Goal: Information Seeking & Learning: Learn about a topic

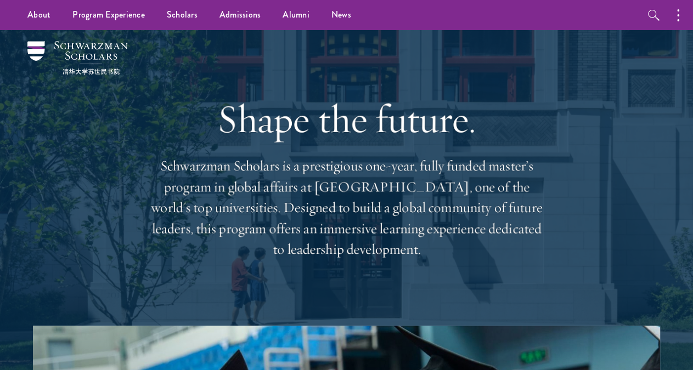
click at [234, 114] on h1 "Shape the future." at bounding box center [346, 119] width 395 height 46
click at [307, 17] on link "Alumni" at bounding box center [295, 15] width 49 height 30
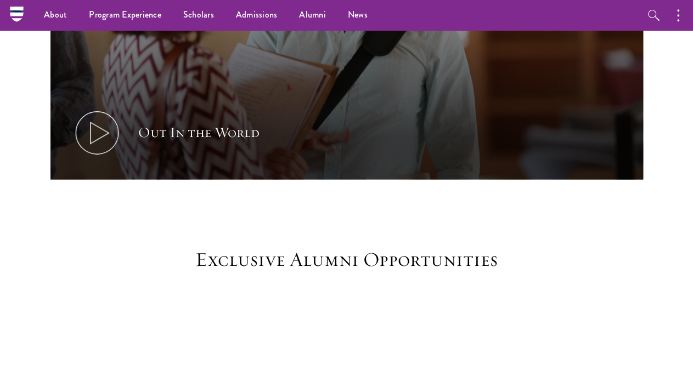
scroll to position [742, 0]
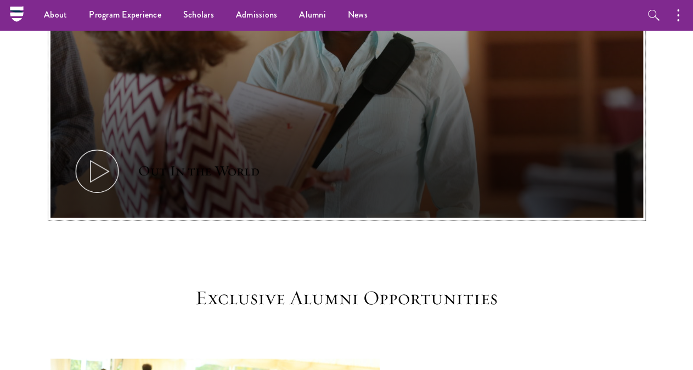
click at [163, 135] on button "Out In the World" at bounding box center [346, 51] width 592 height 333
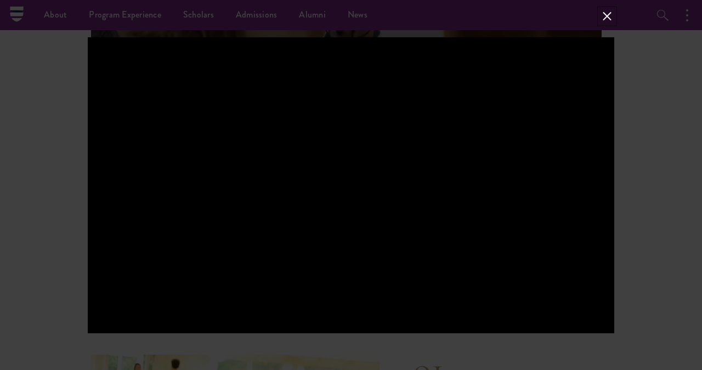
click at [610, 17] on button at bounding box center [607, 16] width 14 height 14
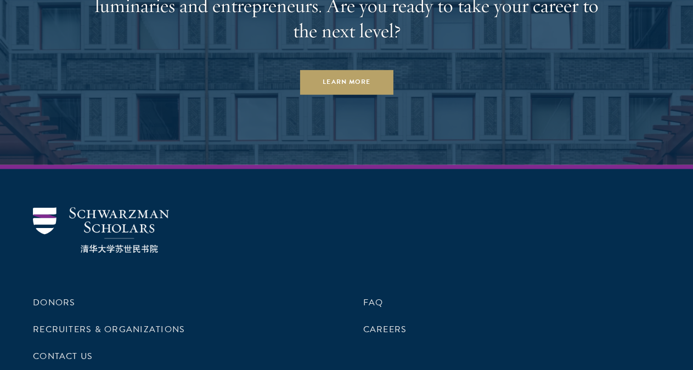
scroll to position [4771, 0]
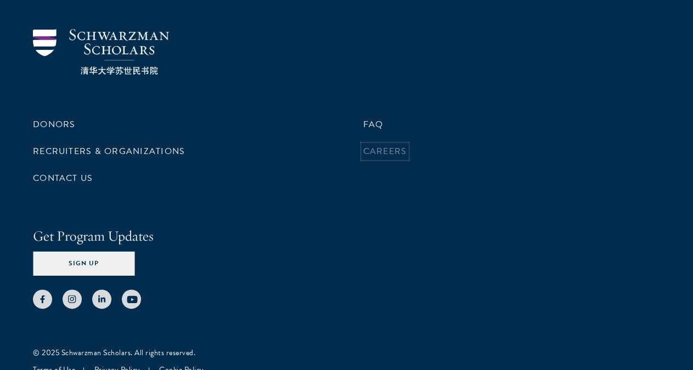
click at [376, 158] on link "Careers" at bounding box center [385, 151] width 44 height 13
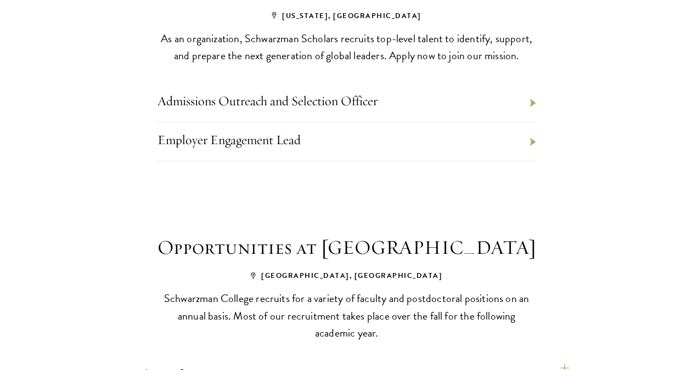
scroll to position [513, 0]
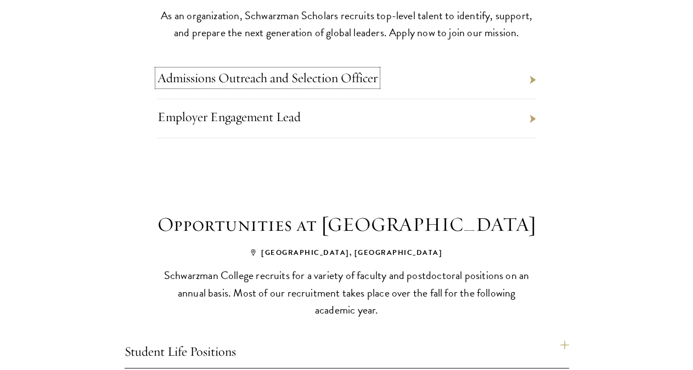
click at [359, 86] on link "Admissions Outreach and Selection Officer" at bounding box center [267, 78] width 220 height 16
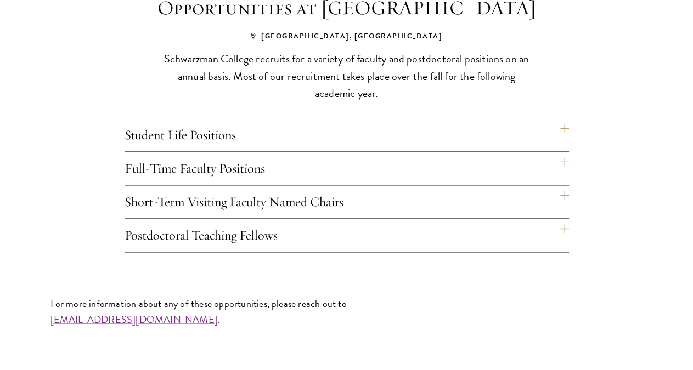
scroll to position [797, 0]
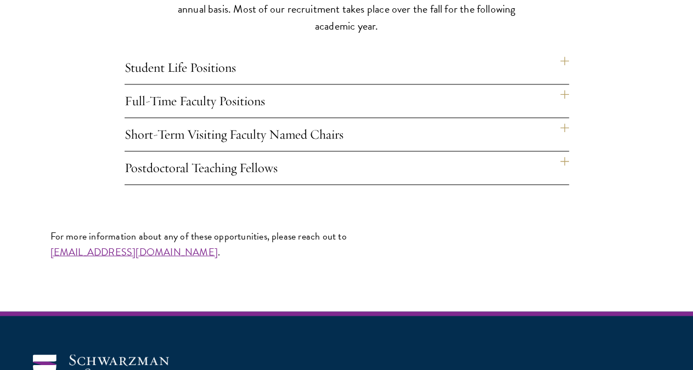
click at [564, 84] on h4 "Student Life Positions" at bounding box center [347, 67] width 444 height 33
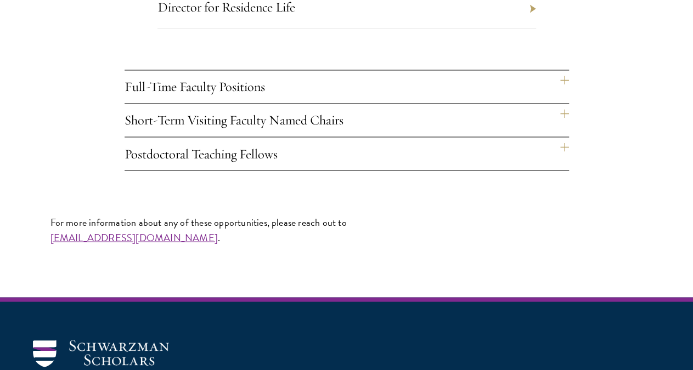
scroll to position [912, 0]
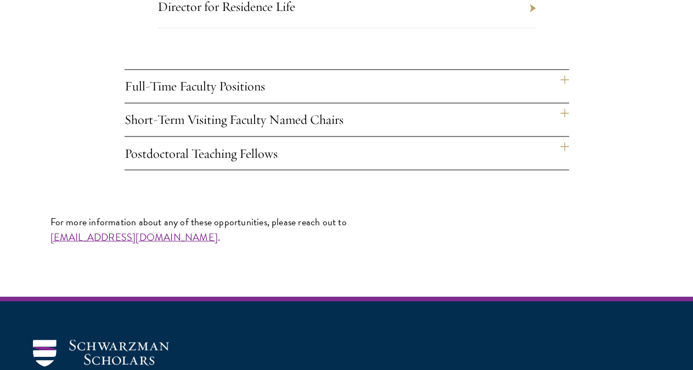
click at [557, 103] on h4 "Full-Time Faculty Positions" at bounding box center [347, 86] width 444 height 33
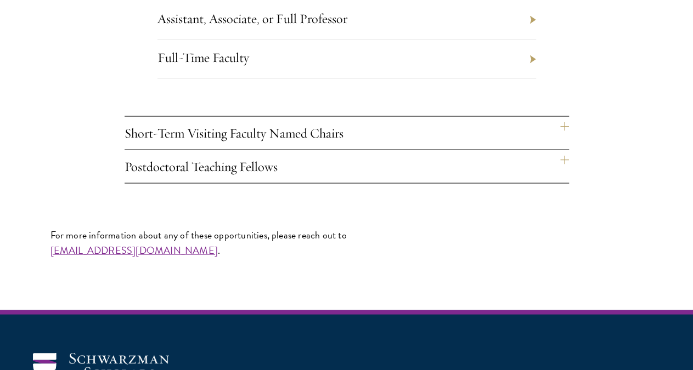
scroll to position [1083, 0]
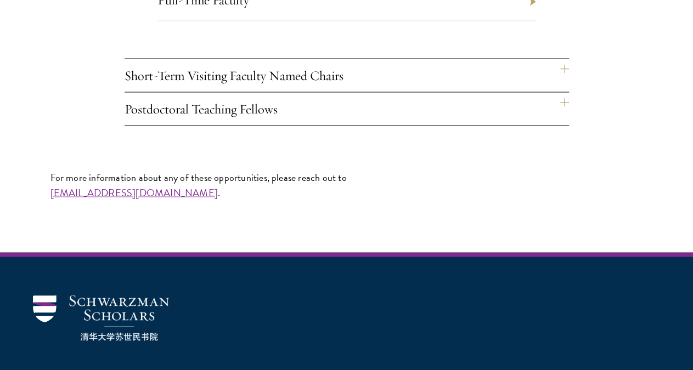
click at [529, 92] on h4 "Short-Term Visiting Faculty Named Chairs" at bounding box center [347, 75] width 444 height 33
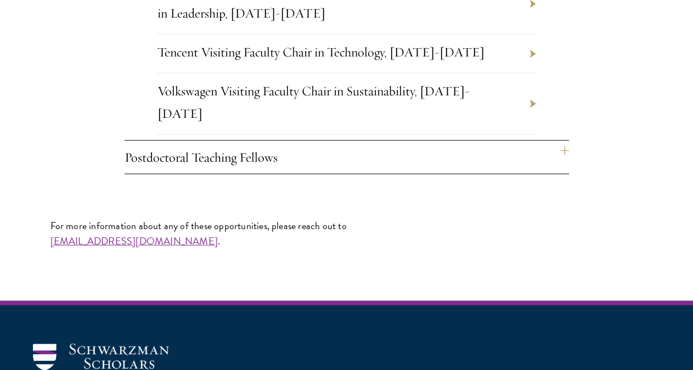
scroll to position [1311, 0]
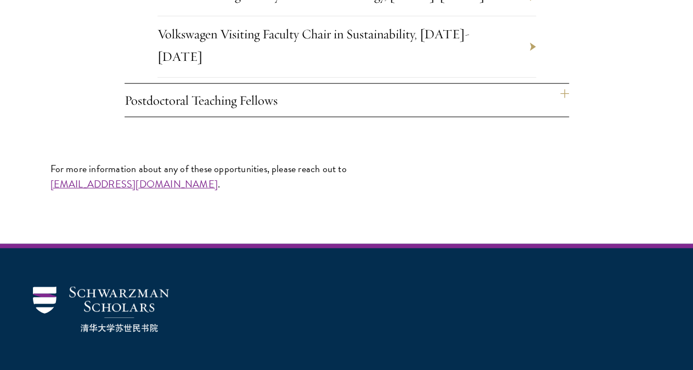
click at [438, 117] on h4 "Postdoctoral Teaching Fellows" at bounding box center [347, 100] width 444 height 33
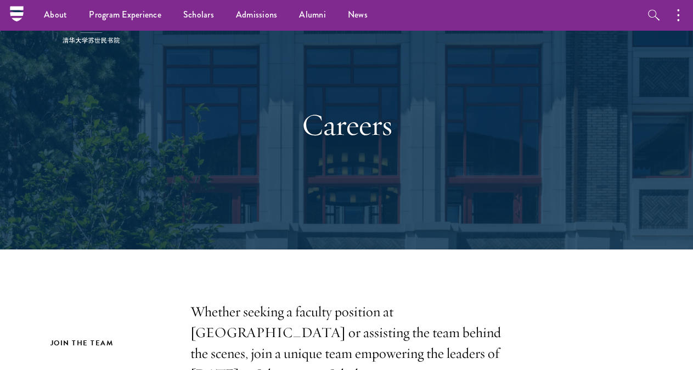
scroll to position [0, 0]
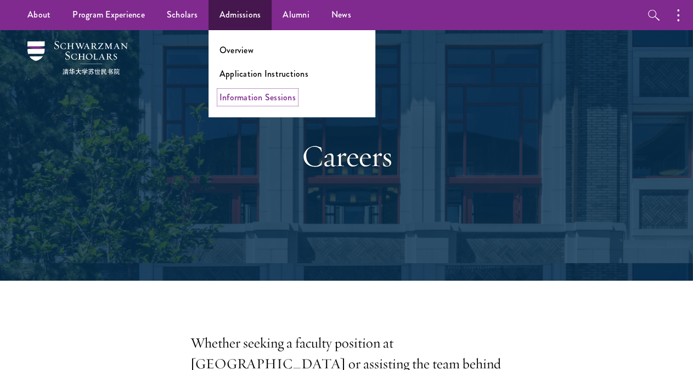
click at [255, 94] on link "Information Sessions" at bounding box center [257, 97] width 76 height 13
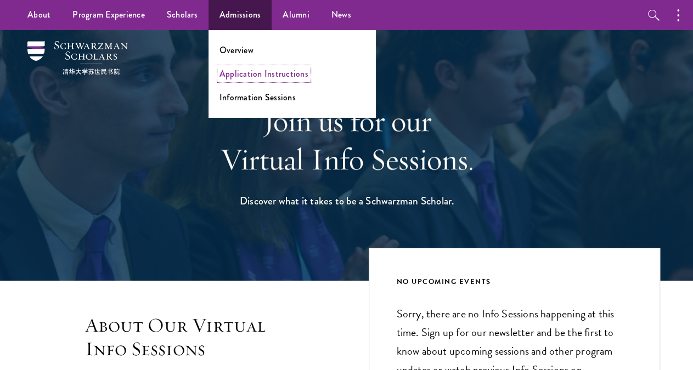
click at [244, 76] on link "Application Instructions" at bounding box center [263, 73] width 89 height 13
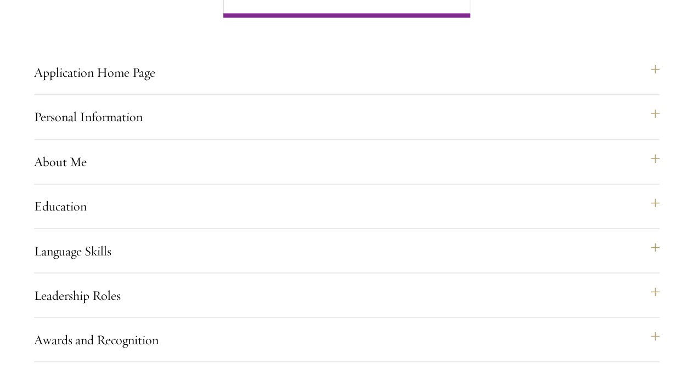
scroll to position [799, 0]
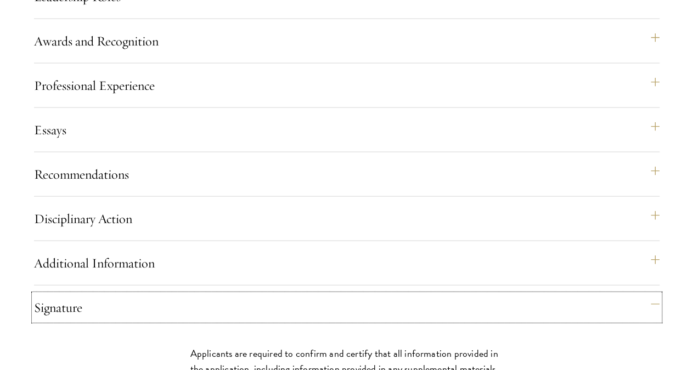
scroll to position [856, 0]
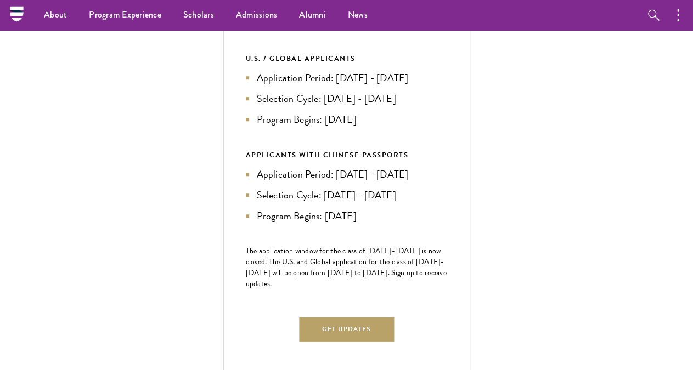
scroll to position [342, 0]
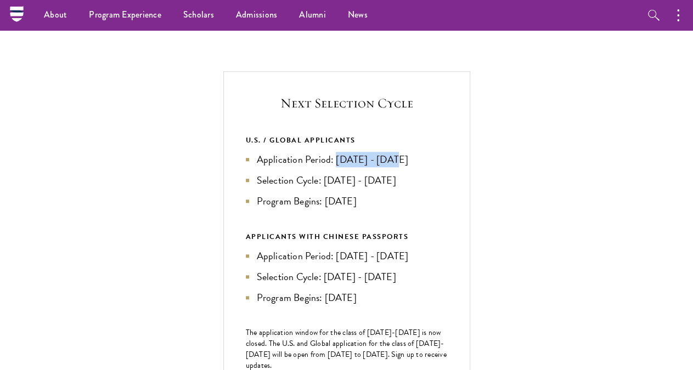
drag, startPoint x: 537, startPoint y: 204, endPoint x: 596, endPoint y: 200, distance: 58.8
click at [448, 167] on li "Application Period: Apr 2026 - Sep 2026" at bounding box center [347, 159] width 202 height 15
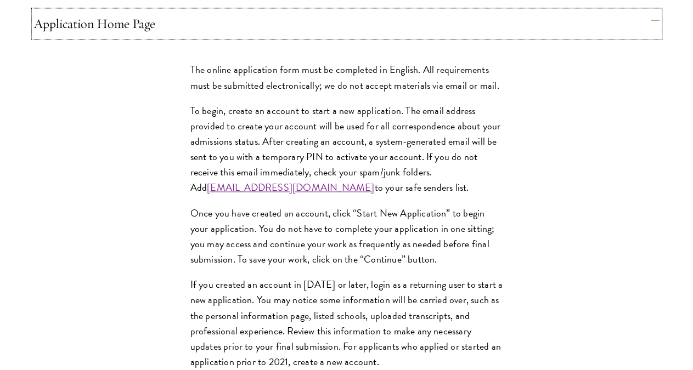
scroll to position [856, 0]
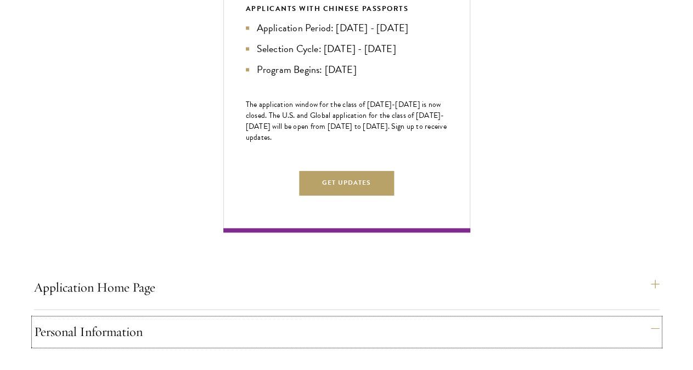
scroll to position [627, 0]
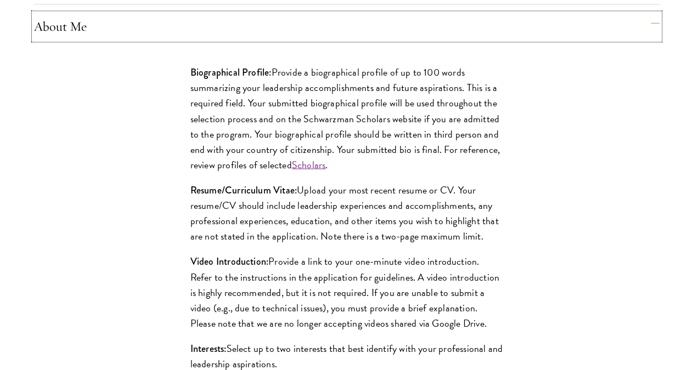
scroll to position [970, 0]
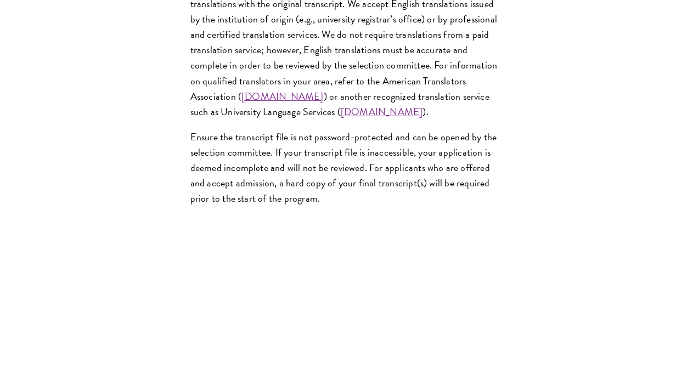
scroll to position [1768, 0]
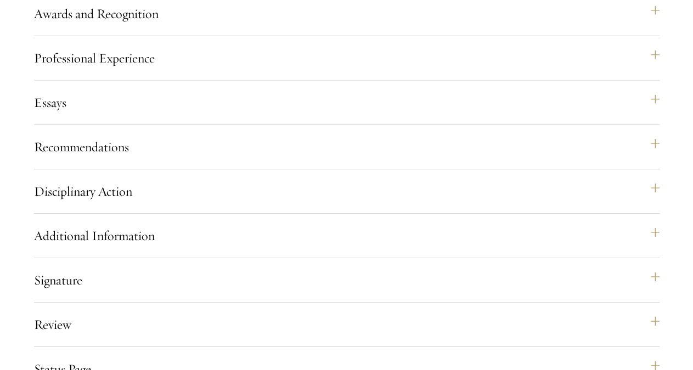
scroll to position [1711, 0]
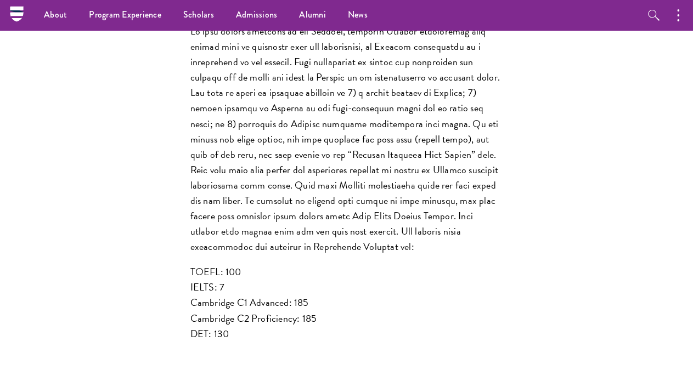
scroll to position [1084, 0]
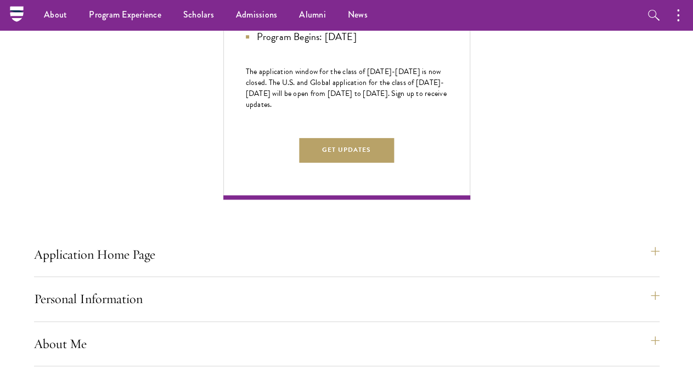
scroll to position [456, 0]
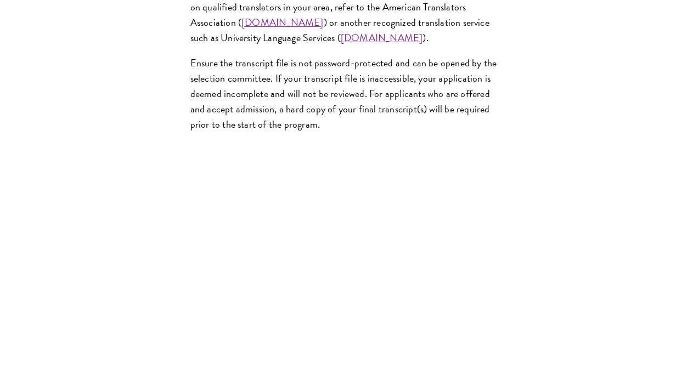
scroll to position [1825, 0]
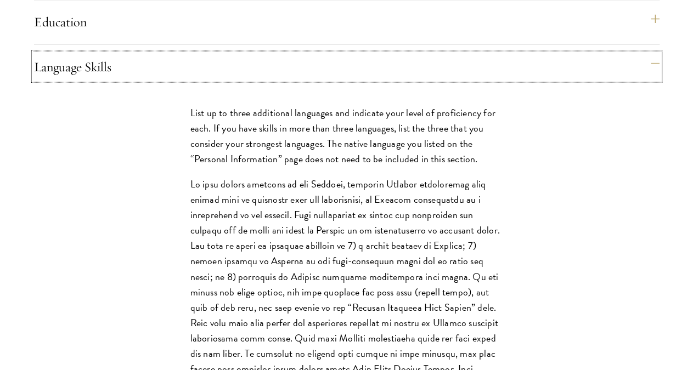
scroll to position [1084, 0]
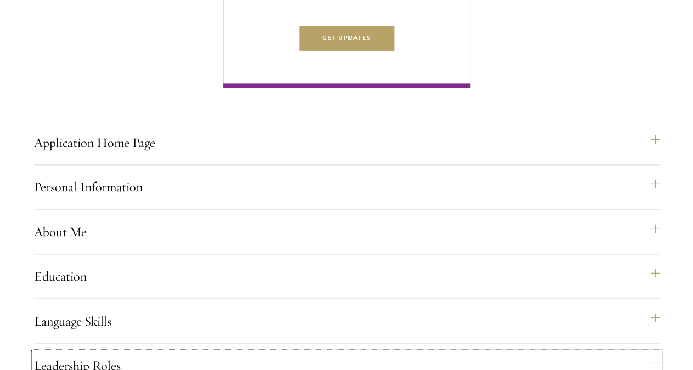
scroll to position [742, 0]
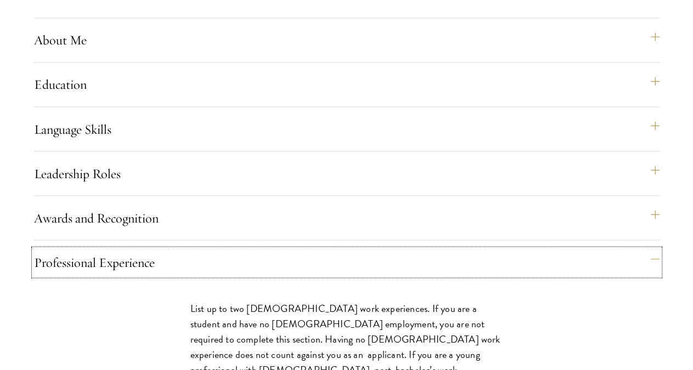
scroll to position [970, 0]
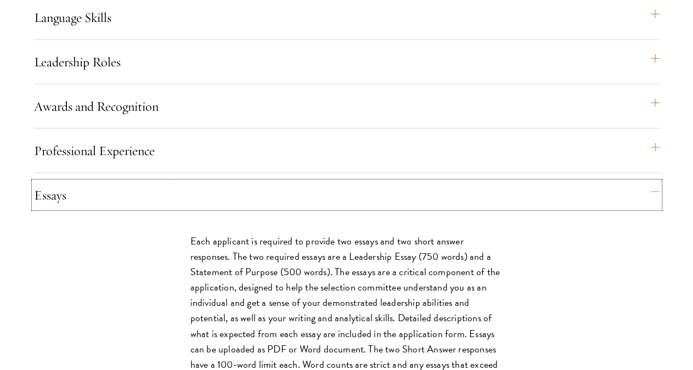
scroll to position [1141, 0]
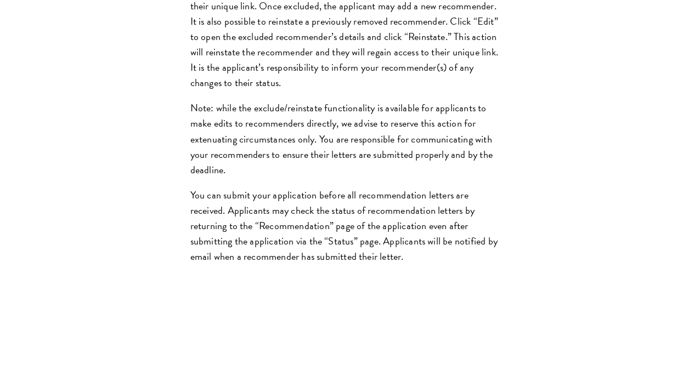
scroll to position [1711, 0]
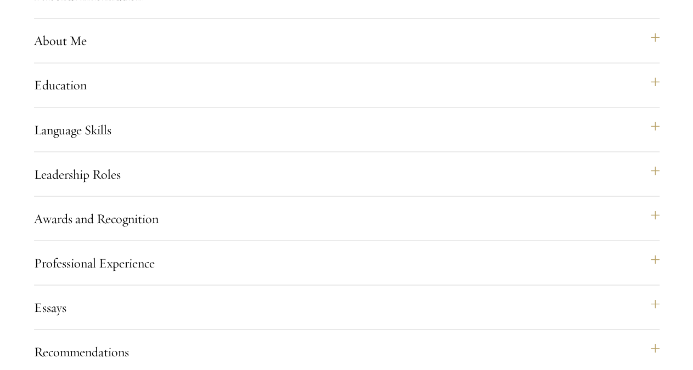
scroll to position [913, 0]
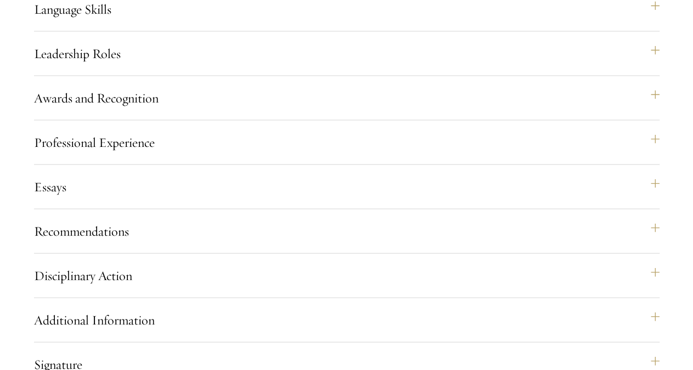
scroll to position [1084, 0]
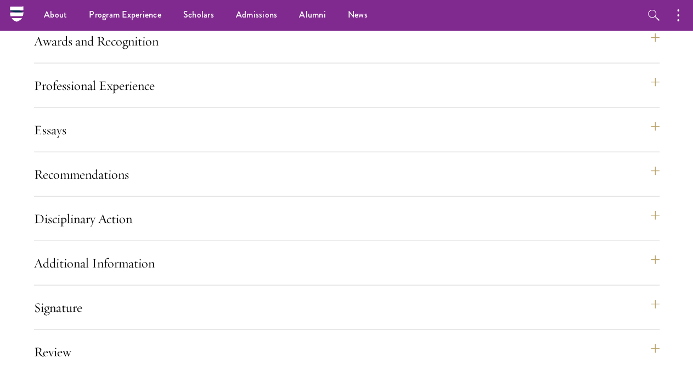
scroll to position [970, 0]
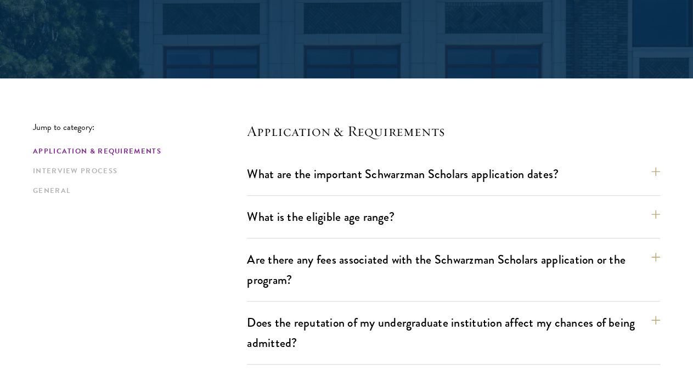
scroll to position [228, 0]
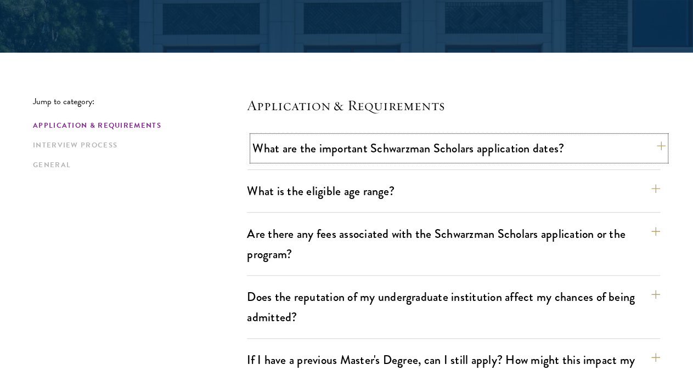
click at [273, 140] on button "What are the important Schwarzman Scholars application dates?" at bounding box center [458, 148] width 413 height 25
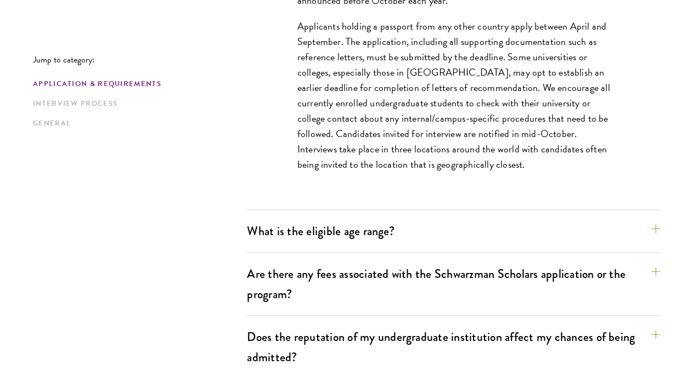
scroll to position [570, 0]
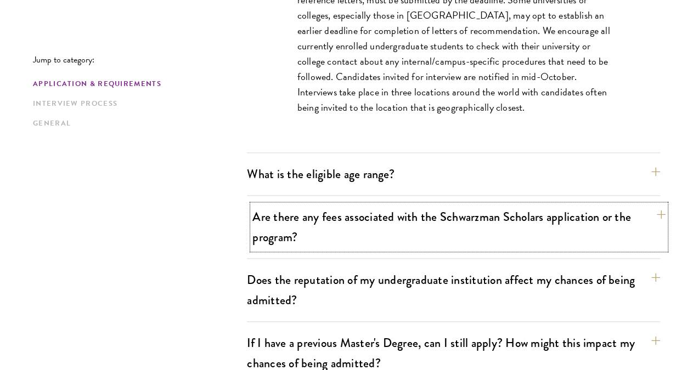
click at [273, 211] on button "Are there any fees associated with the Schwarzman Scholars application or the p…" at bounding box center [458, 227] width 413 height 45
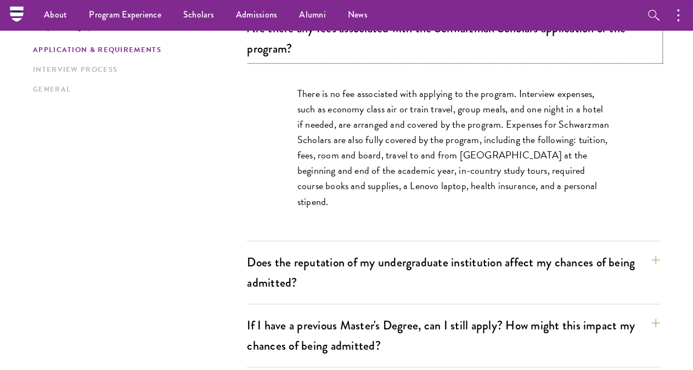
scroll to position [456, 0]
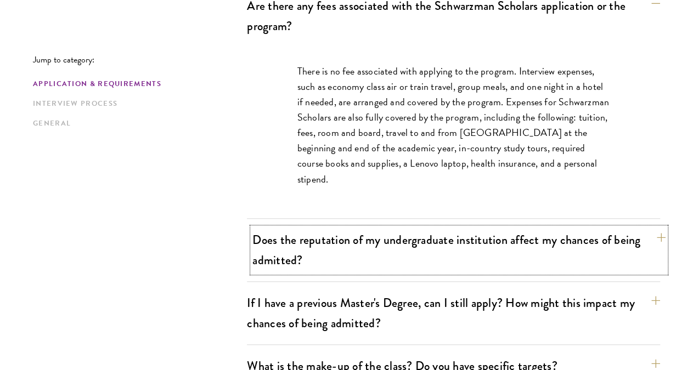
click at [264, 228] on button "Does the reputation of my undergraduate institution affect my chances of being …" at bounding box center [458, 250] width 413 height 45
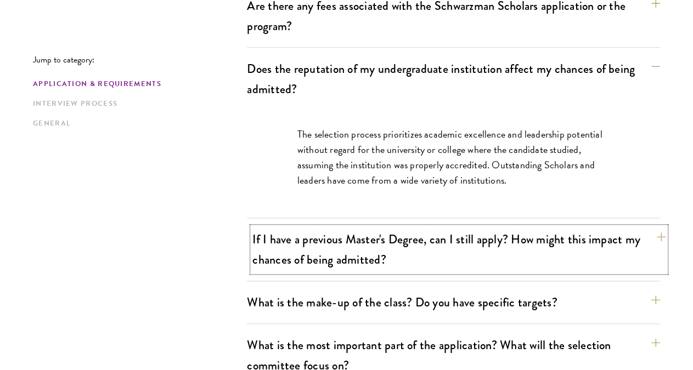
click at [286, 227] on button "If I have a previous Master's Degree, can I still apply? How might this impact …" at bounding box center [458, 249] width 413 height 45
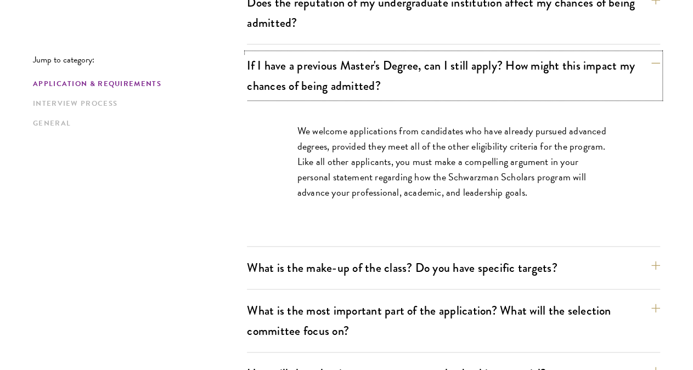
scroll to position [570, 0]
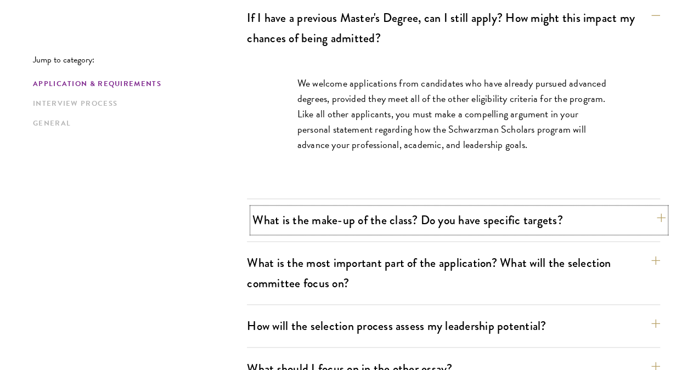
click at [283, 208] on button "What is the make-up of the class? Do you have specific targets?" at bounding box center [458, 220] width 413 height 25
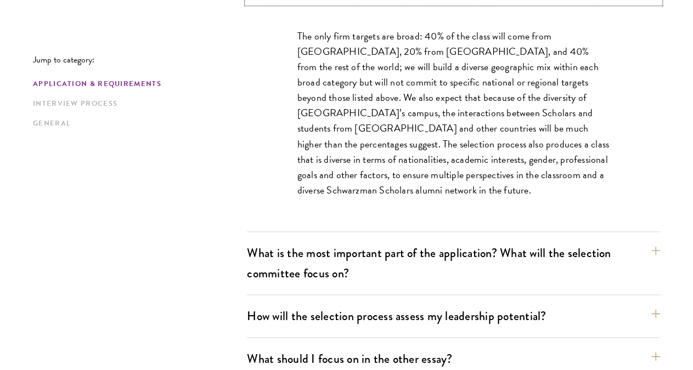
scroll to position [684, 0]
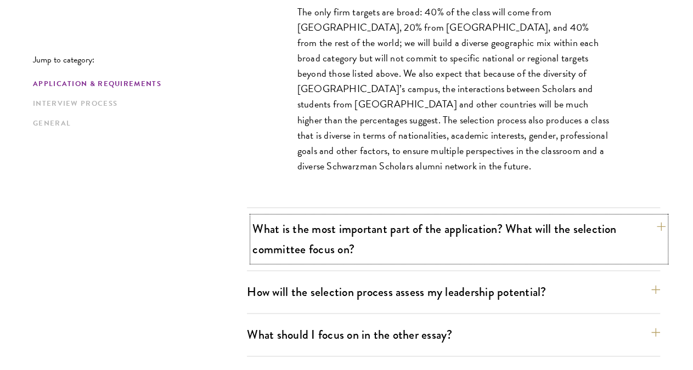
click at [291, 217] on button "What is the most important part of the application? What will the selection com…" at bounding box center [458, 239] width 413 height 45
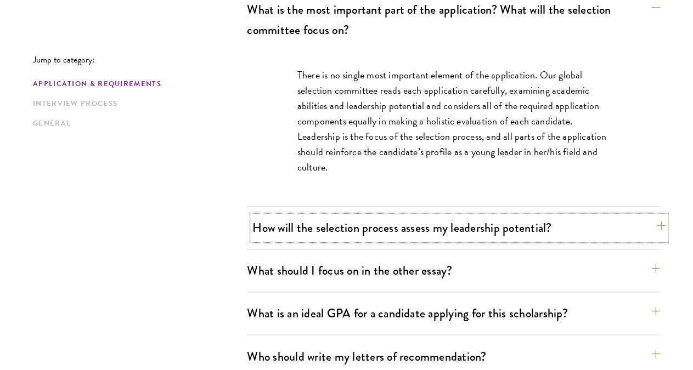
click at [288, 216] on button "How will the selection process assess my leadership potential?" at bounding box center [458, 228] width 413 height 25
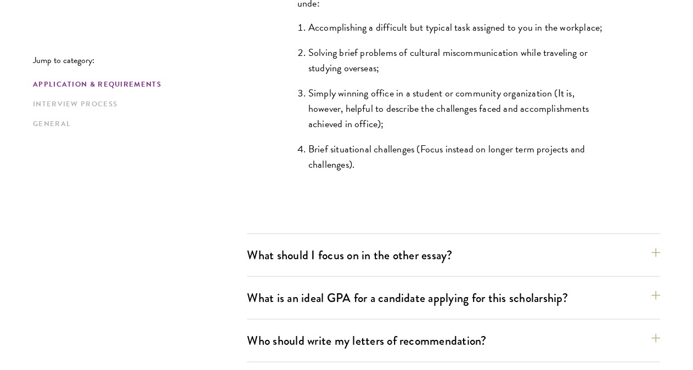
scroll to position [1141, 0]
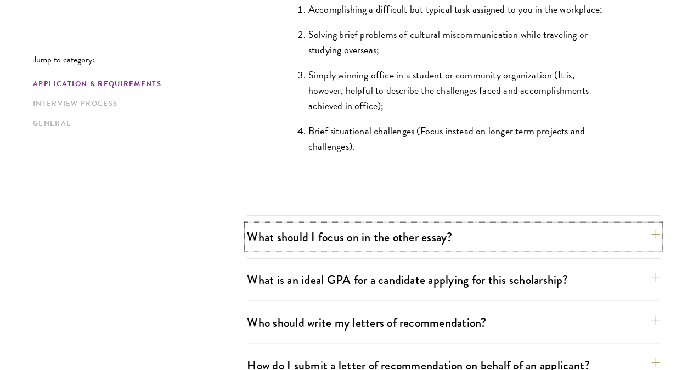
click at [279, 225] on button "What should I focus on in the other essay?" at bounding box center [453, 237] width 413 height 25
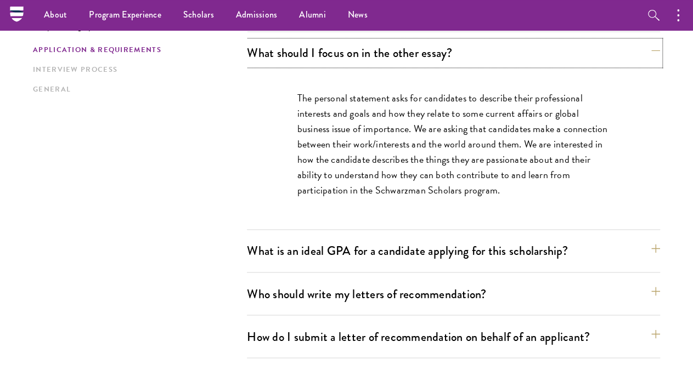
scroll to position [742, 0]
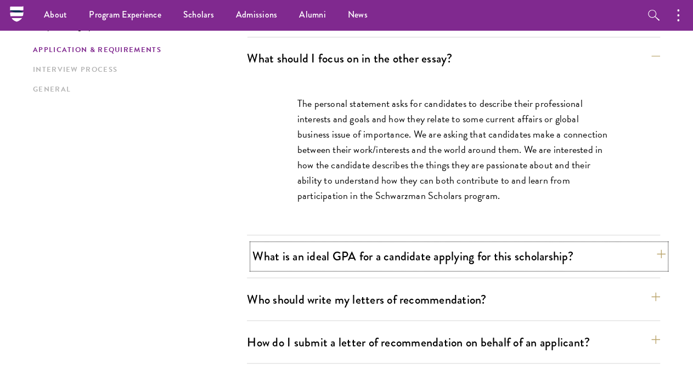
click at [278, 244] on button "What is an ideal GPA for a candidate applying for this scholarship?" at bounding box center [458, 256] width 413 height 25
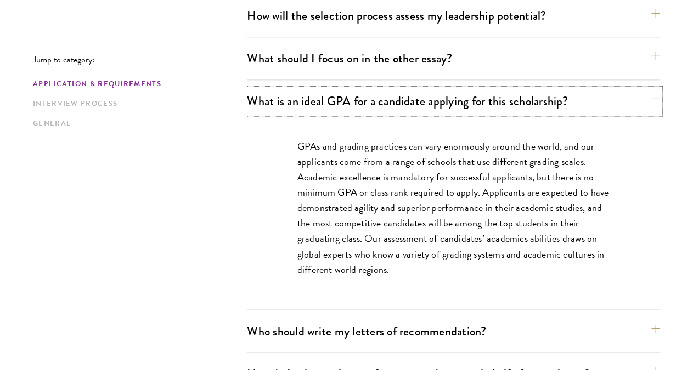
scroll to position [799, 0]
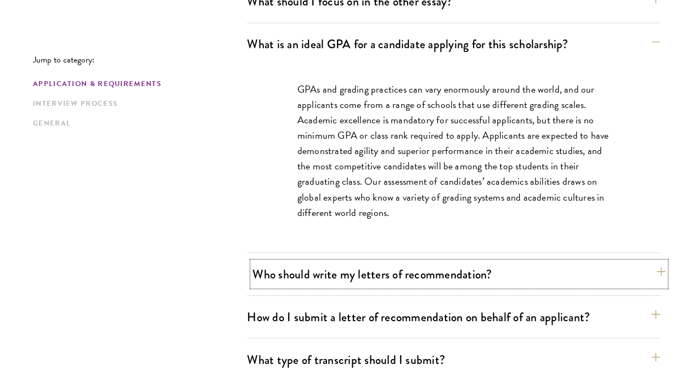
click at [285, 262] on button "Who should write my letters of recommendation?" at bounding box center [458, 274] width 413 height 25
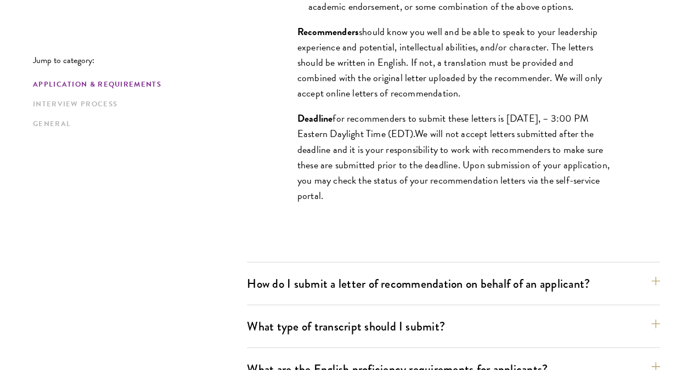
scroll to position [1198, 0]
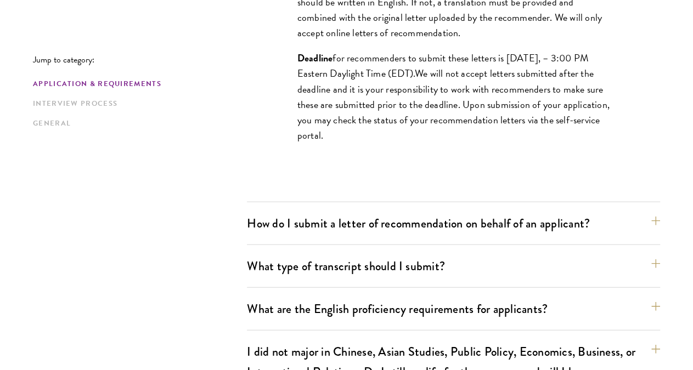
click at [287, 211] on div "How do I submit a letter of recommendation on behalf of an applicant? All recom…" at bounding box center [453, 228] width 413 height 34
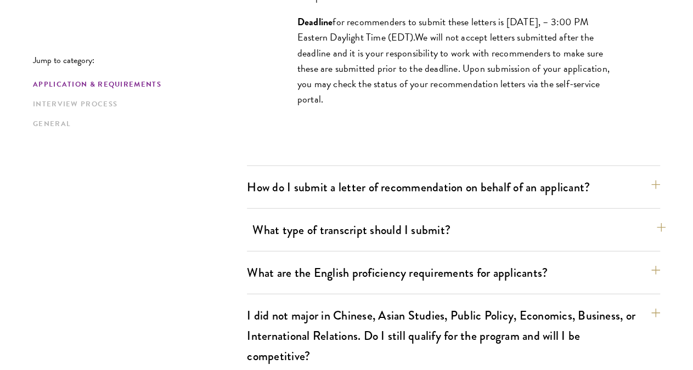
scroll to position [1255, 0]
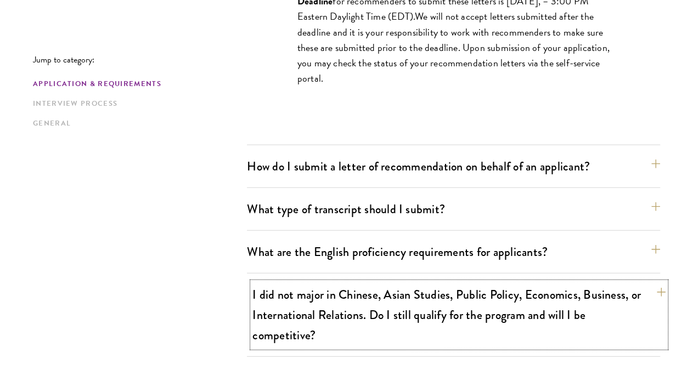
click at [301, 282] on button "I did not major in Chinese, Asian Studies, Public Policy, Economics, Business, …" at bounding box center [458, 314] width 413 height 65
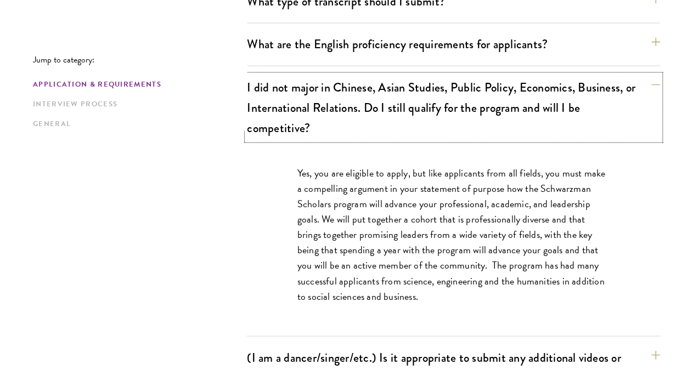
scroll to position [1027, 0]
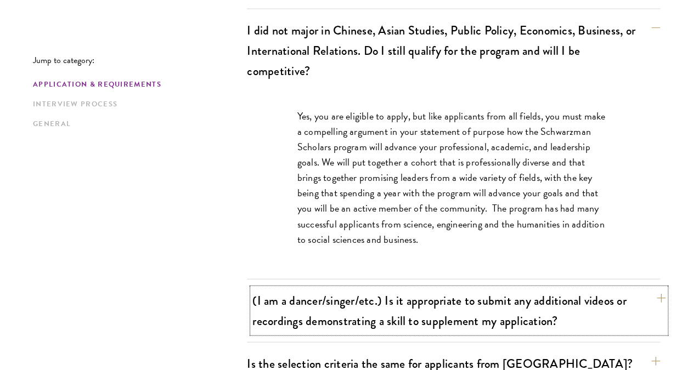
click at [290, 288] on button "(I am a dancer/singer/etc.) Is it appropriate to submit any additional videos o…" at bounding box center [458, 310] width 413 height 45
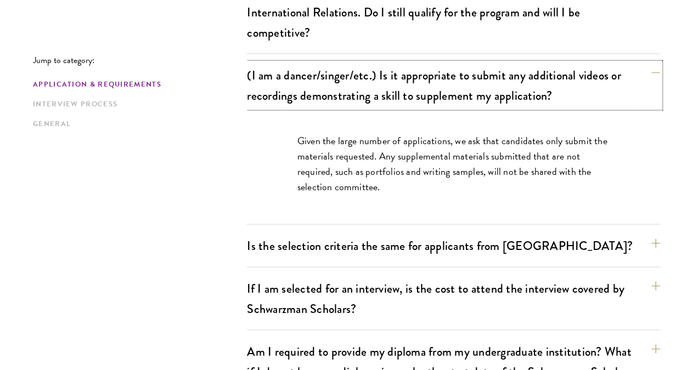
scroll to position [1084, 0]
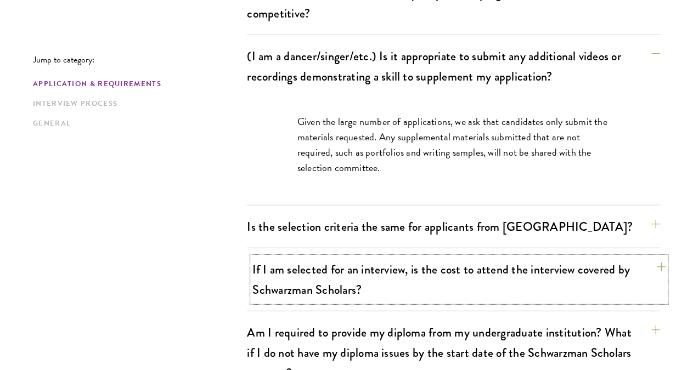
click at [281, 257] on button "If I am selected for an interview, is the cost to attend the interview covered …" at bounding box center [458, 279] width 413 height 45
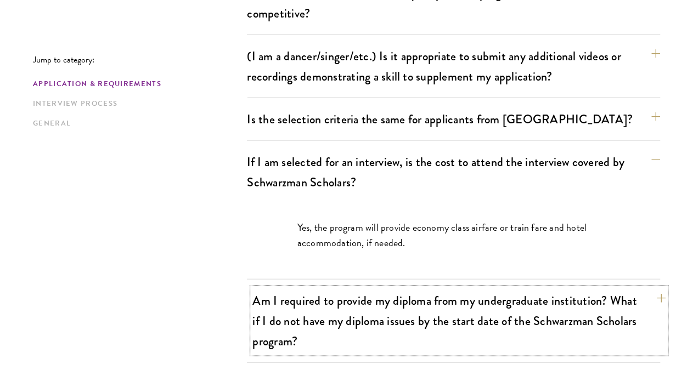
click at [313, 288] on button "Am I required to provide my diploma from my undergraduate institution? What if …" at bounding box center [458, 320] width 413 height 65
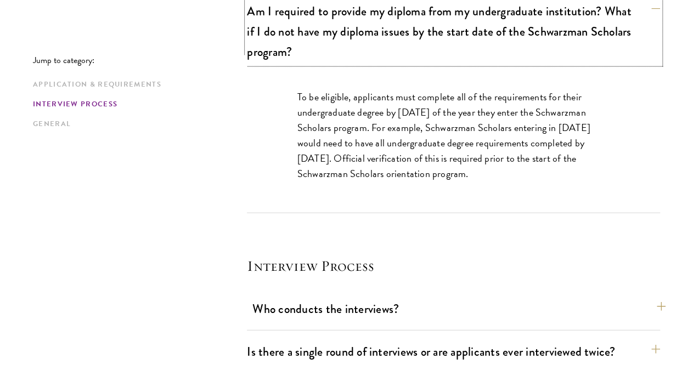
scroll to position [1312, 0]
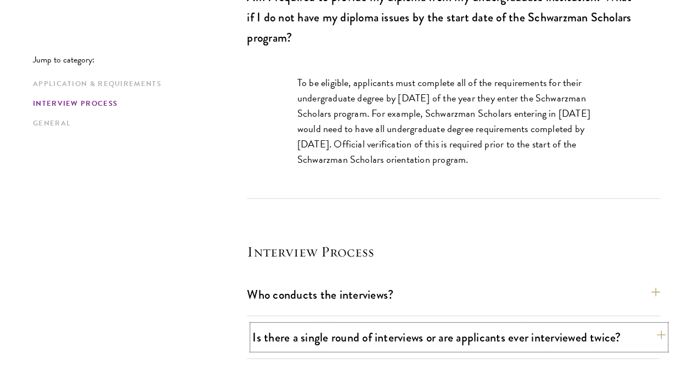
click at [355, 325] on button "Is there a single round of interviews or are applicants ever interviewed twice?" at bounding box center [458, 337] width 413 height 25
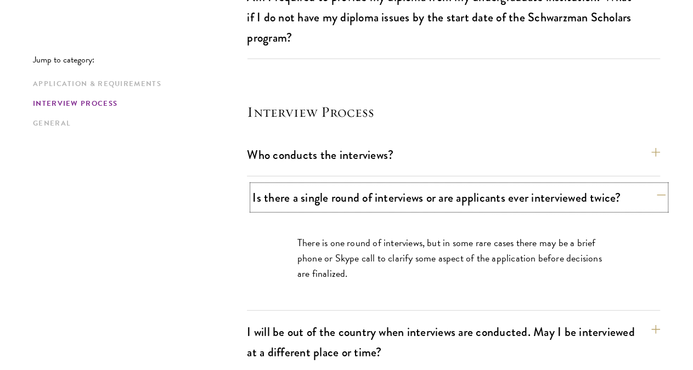
click at [372, 185] on button "Is there a single round of interviews or are applicants ever interviewed twice?" at bounding box center [458, 197] width 413 height 25
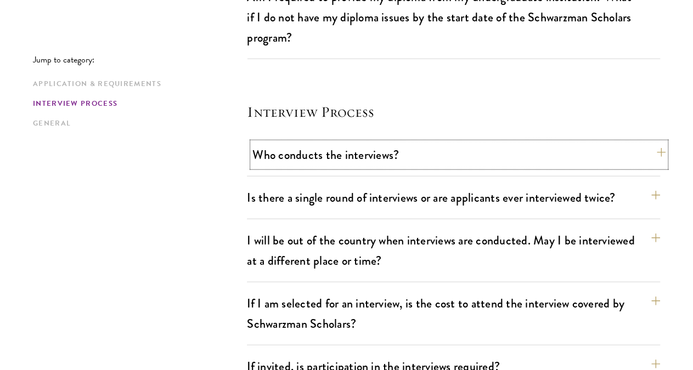
click at [364, 143] on button "Who conducts the interviews?" at bounding box center [458, 155] width 413 height 25
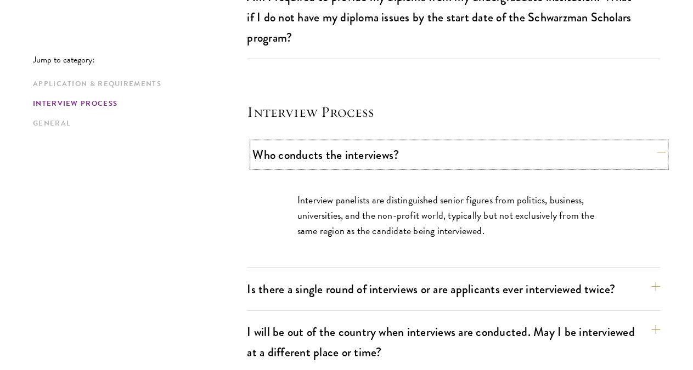
click at [361, 143] on button "Who conducts the interviews?" at bounding box center [458, 155] width 413 height 25
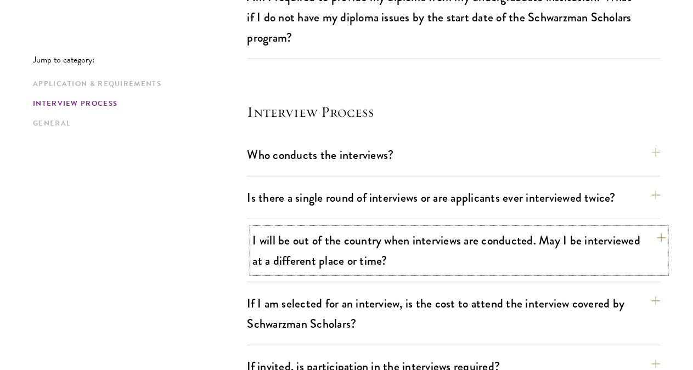
click at [383, 228] on button "I will be out of the country when interviews are conducted. May I be interviewe…" at bounding box center [458, 250] width 413 height 45
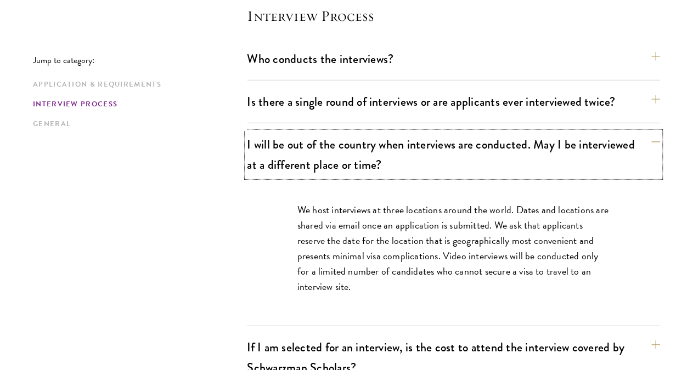
scroll to position [1426, 0]
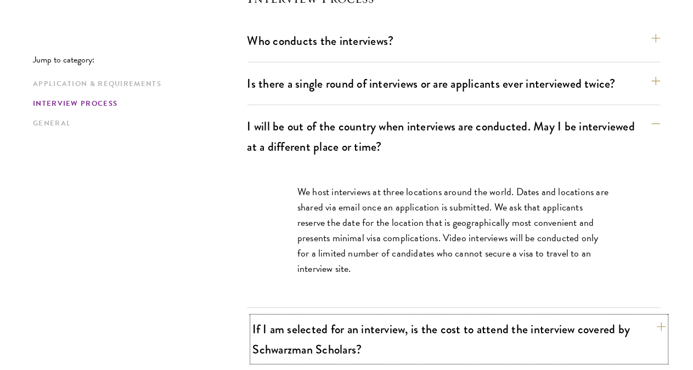
click at [439, 317] on button "If I am selected for an interview, is the cost to attend the interview covered …" at bounding box center [458, 339] width 413 height 45
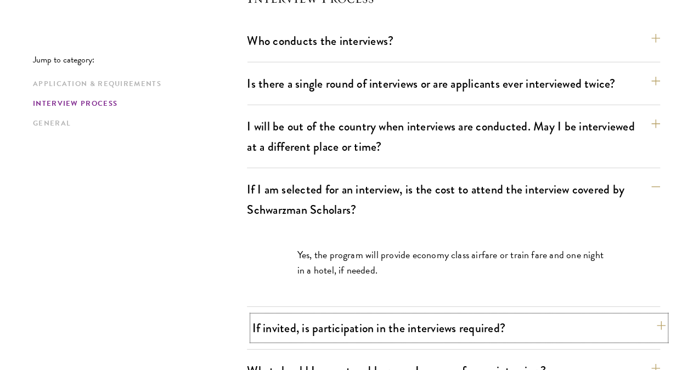
click at [502, 316] on button "If invited, is participation in the interviews required?" at bounding box center [458, 328] width 413 height 25
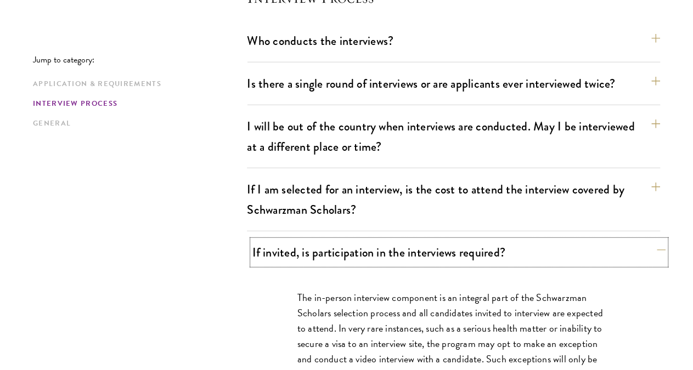
click at [458, 240] on button "If invited, is participation in the interviews required?" at bounding box center [458, 252] width 413 height 25
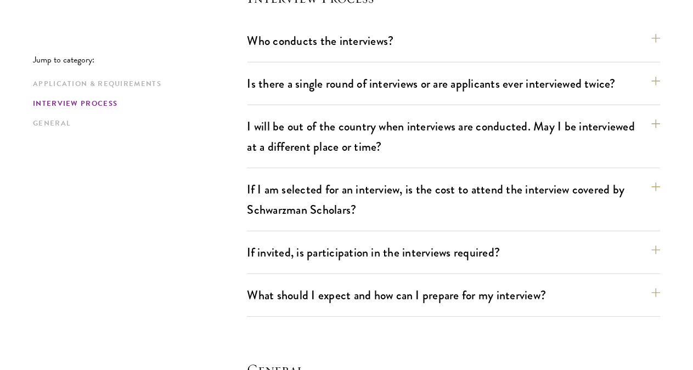
click at [426, 283] on div "What should I expect and how can I prepare for my interview? Interviews are fre…" at bounding box center [453, 300] width 413 height 34
click at [423, 283] on button "What should I expect and how can I prepare for my interview?" at bounding box center [458, 295] width 413 height 25
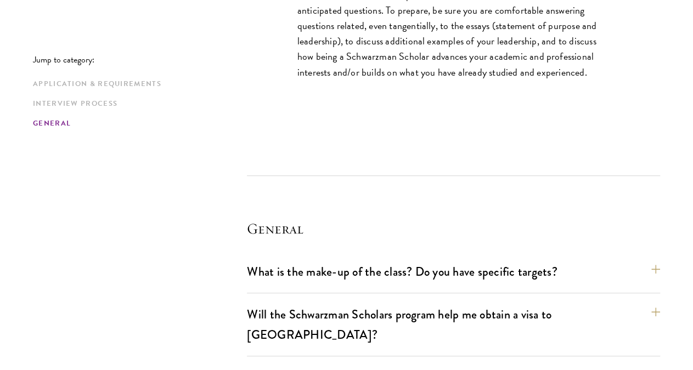
scroll to position [2282, 0]
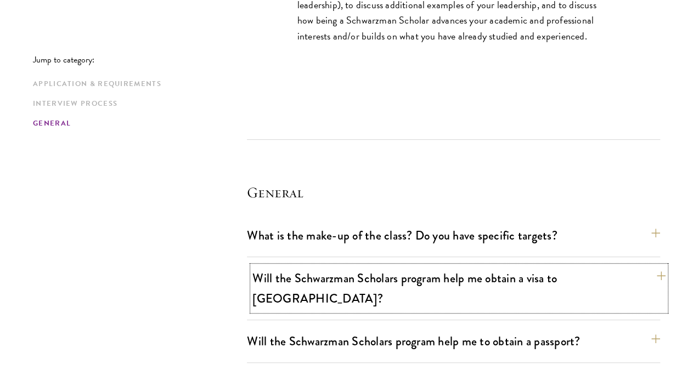
click at [466, 266] on button "Will the Schwarzman Scholars program help me obtain a visa to [GEOGRAPHIC_DATA]?" at bounding box center [458, 288] width 413 height 45
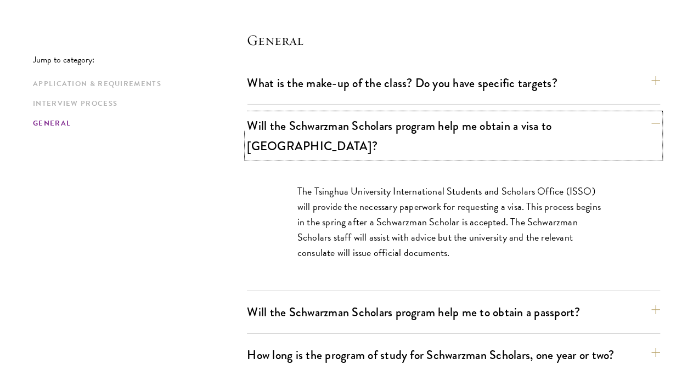
scroll to position [1768, 0]
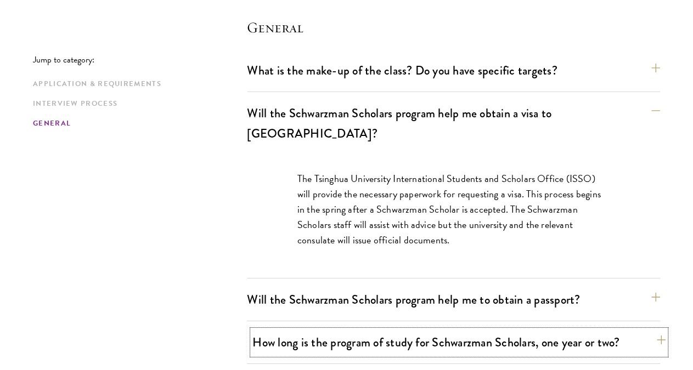
click at [425, 330] on button "How long is the program of study for Schwarzman Scholars, one year or two?" at bounding box center [458, 342] width 413 height 25
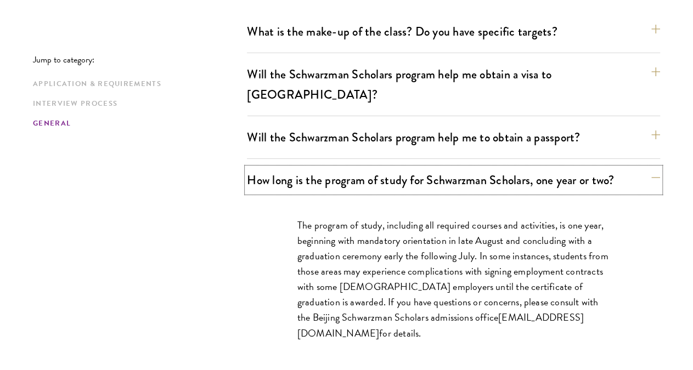
scroll to position [1825, 0]
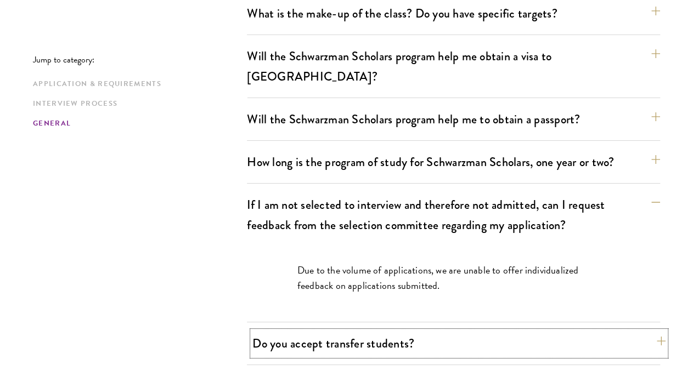
click at [432, 331] on button "Do you accept transfer students?" at bounding box center [458, 343] width 413 height 25
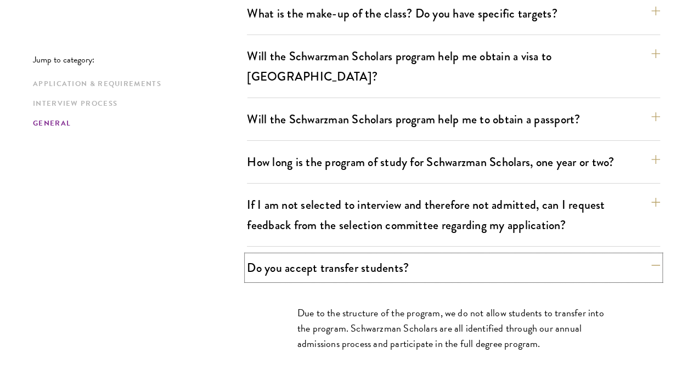
scroll to position [1882, 0]
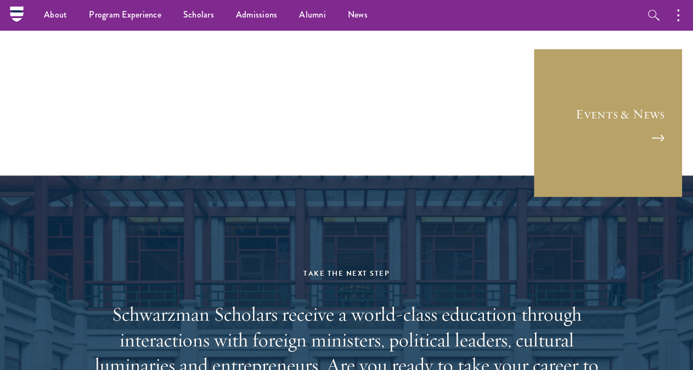
scroll to position [2852, 0]
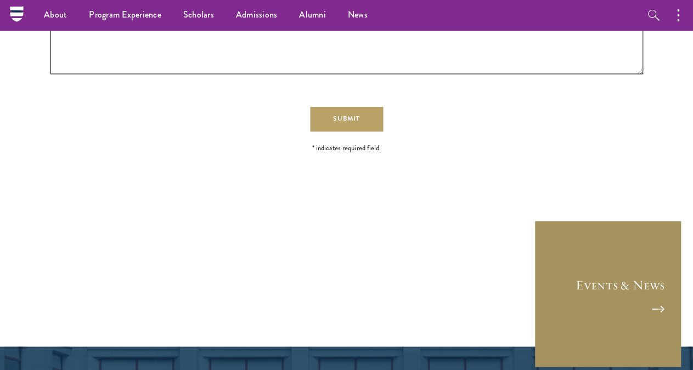
click at [593, 220] on link "Events & News" at bounding box center [608, 294] width 148 height 148
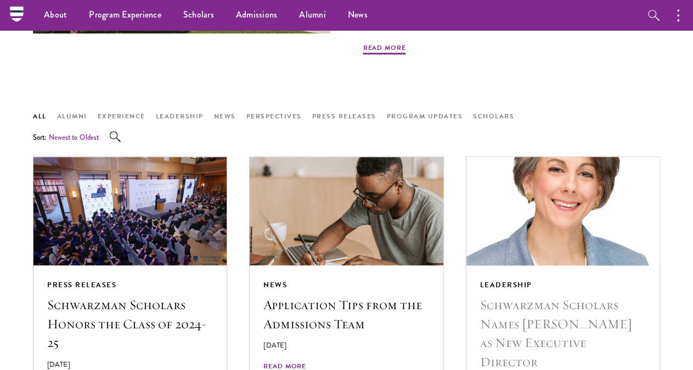
scroll to position [570, 0]
